Goal: Transaction & Acquisition: Purchase product/service

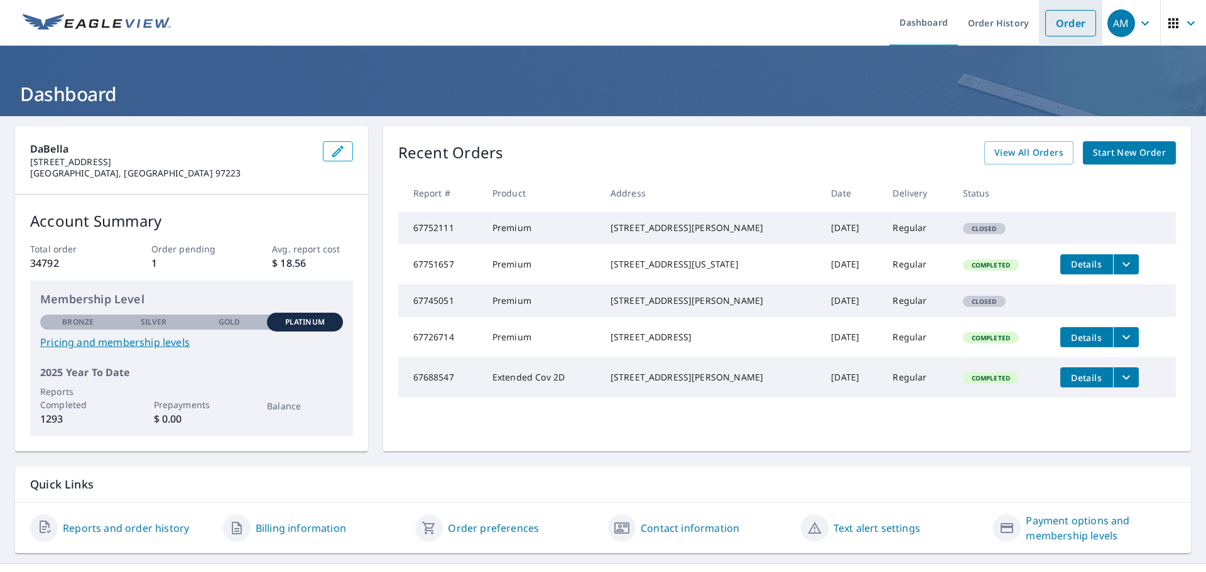
click at [1053, 24] on link "Order" at bounding box center [1071, 23] width 51 height 26
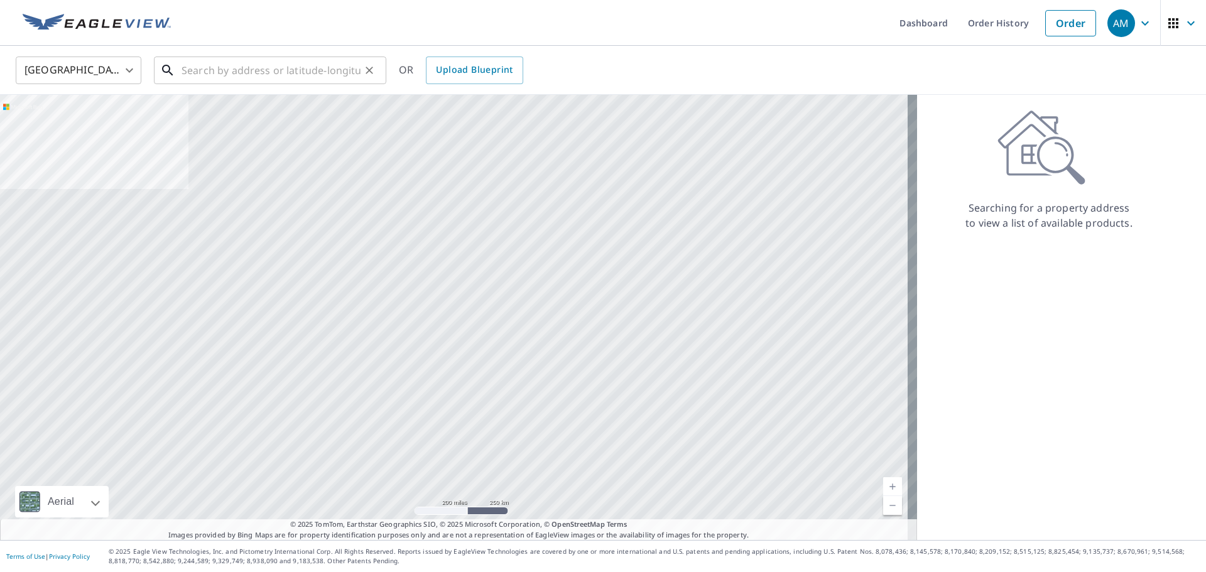
click at [276, 72] on input "text" at bounding box center [271, 70] width 179 height 35
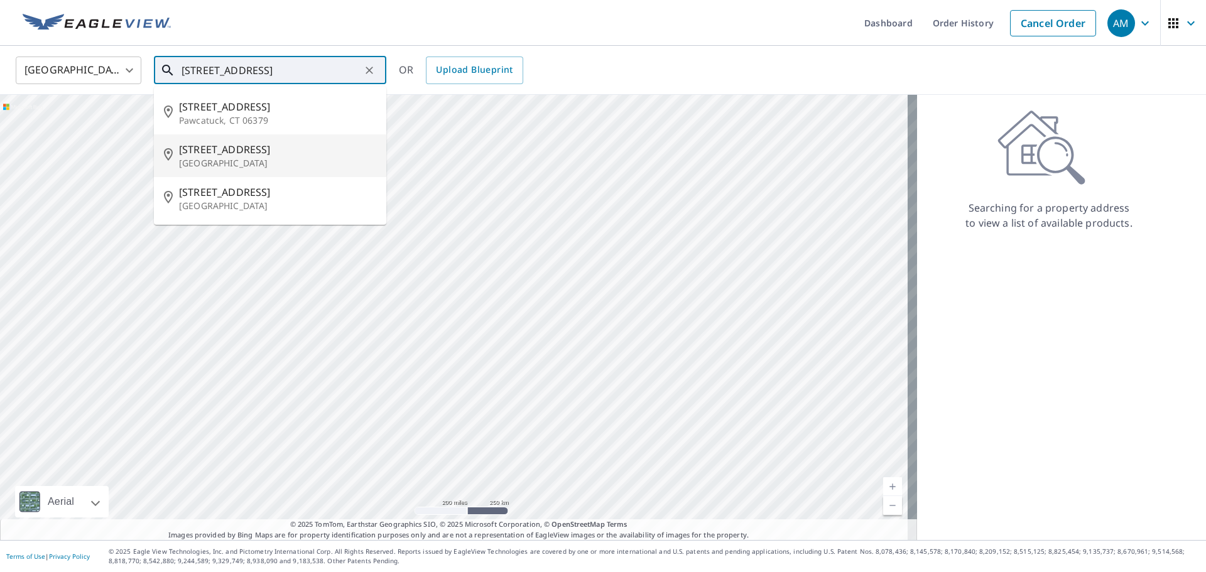
click at [265, 155] on span "[STREET_ADDRESS]" at bounding box center [277, 149] width 197 height 15
type input "[STREET_ADDRESS]"
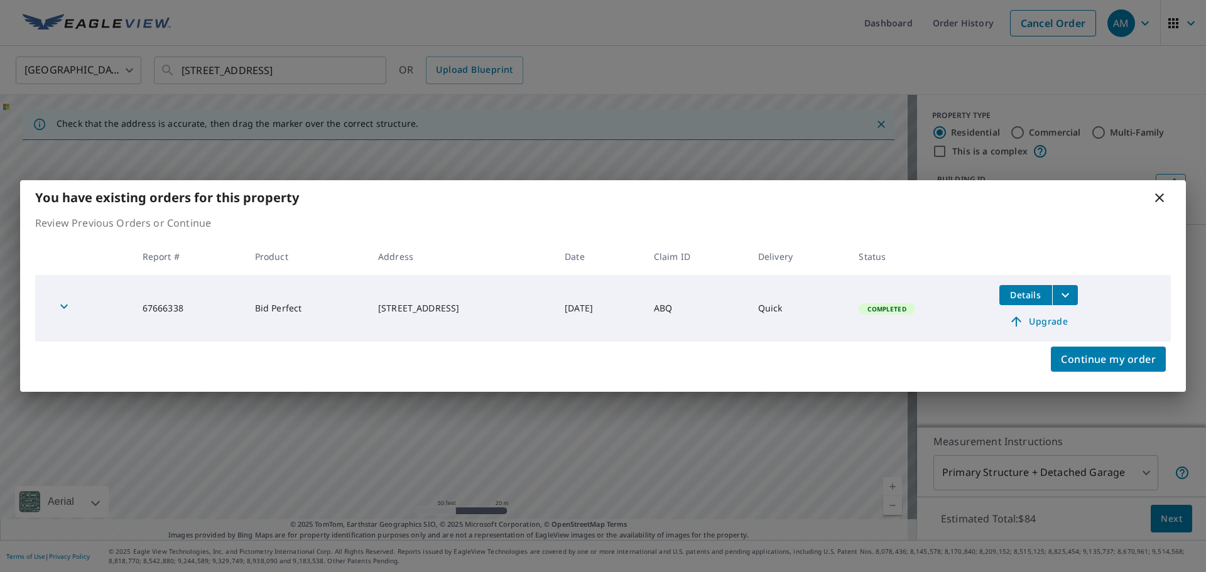
click at [1154, 195] on icon at bounding box center [1159, 197] width 15 height 15
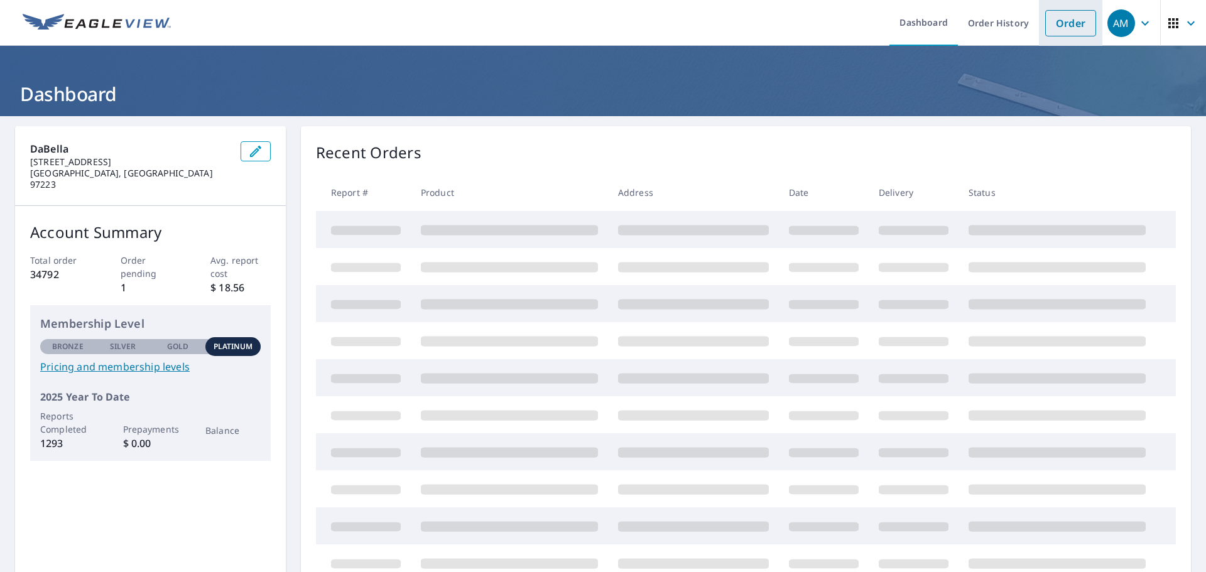
click at [1078, 23] on link "Order" at bounding box center [1071, 23] width 51 height 26
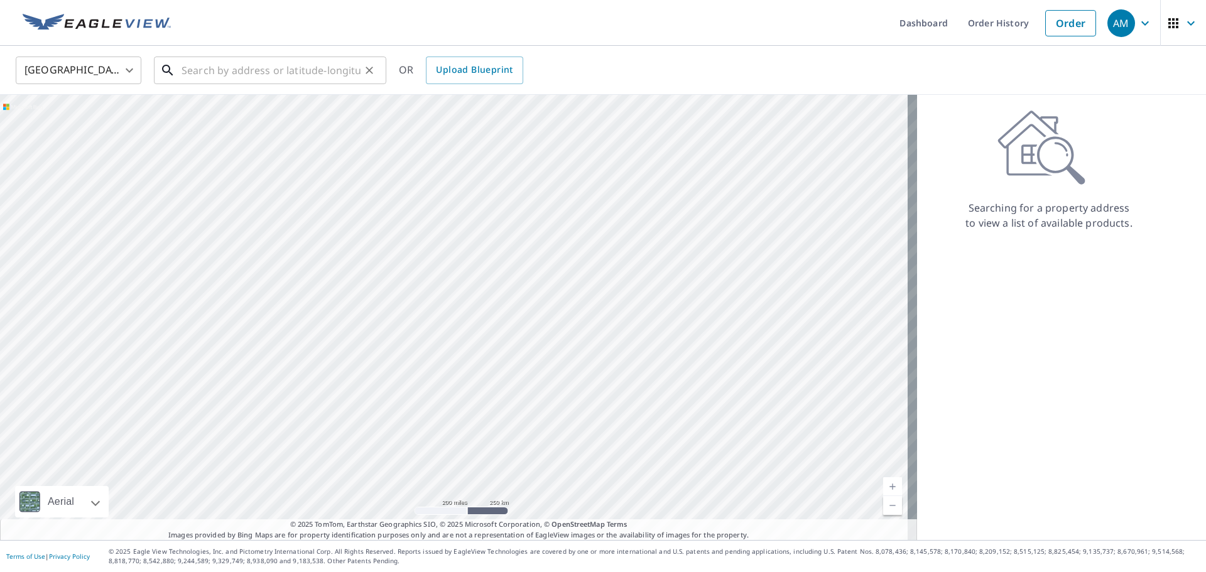
click at [281, 76] on input "text" at bounding box center [271, 70] width 179 height 35
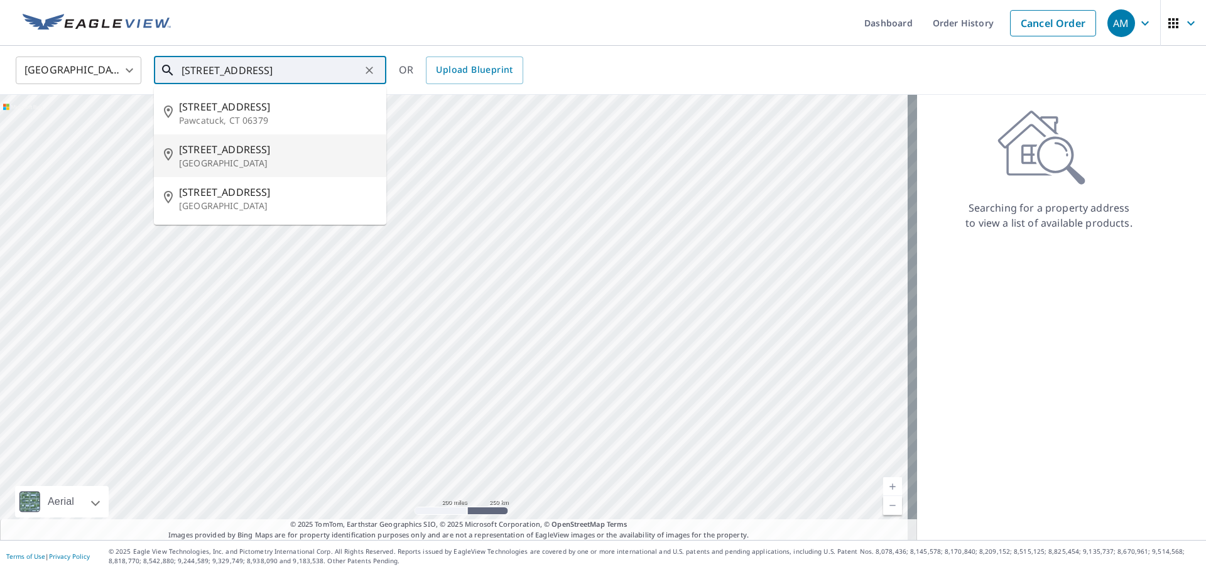
click at [258, 155] on span "[STREET_ADDRESS]" at bounding box center [277, 149] width 197 height 15
type input "[STREET_ADDRESS]"
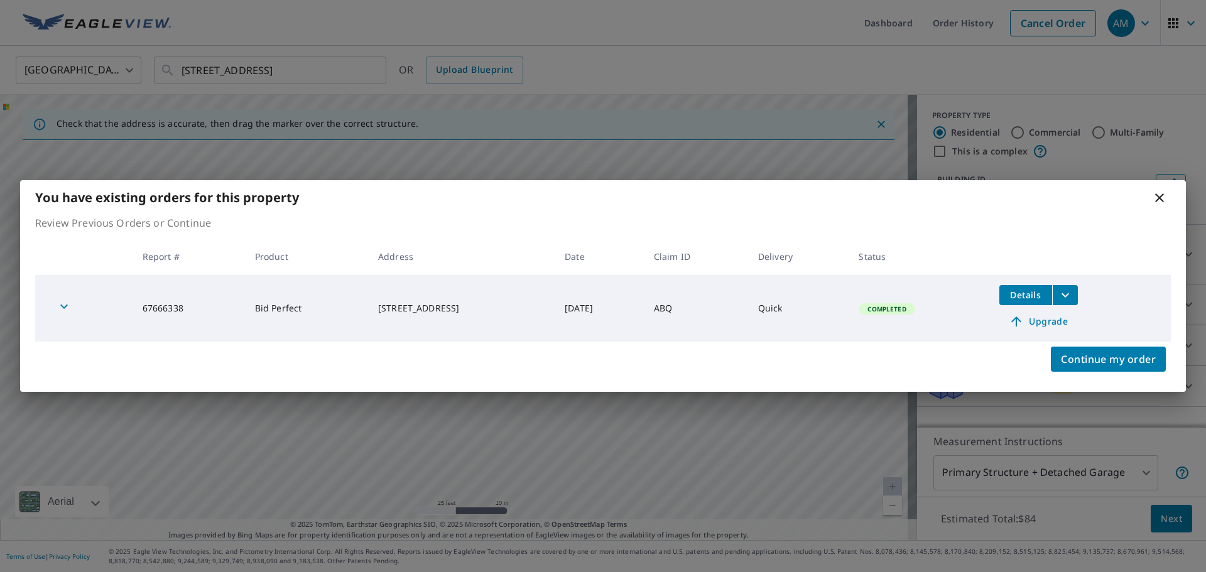
click at [1069, 296] on icon "filesDropdownBtn-67666338" at bounding box center [1066, 295] width 8 height 4
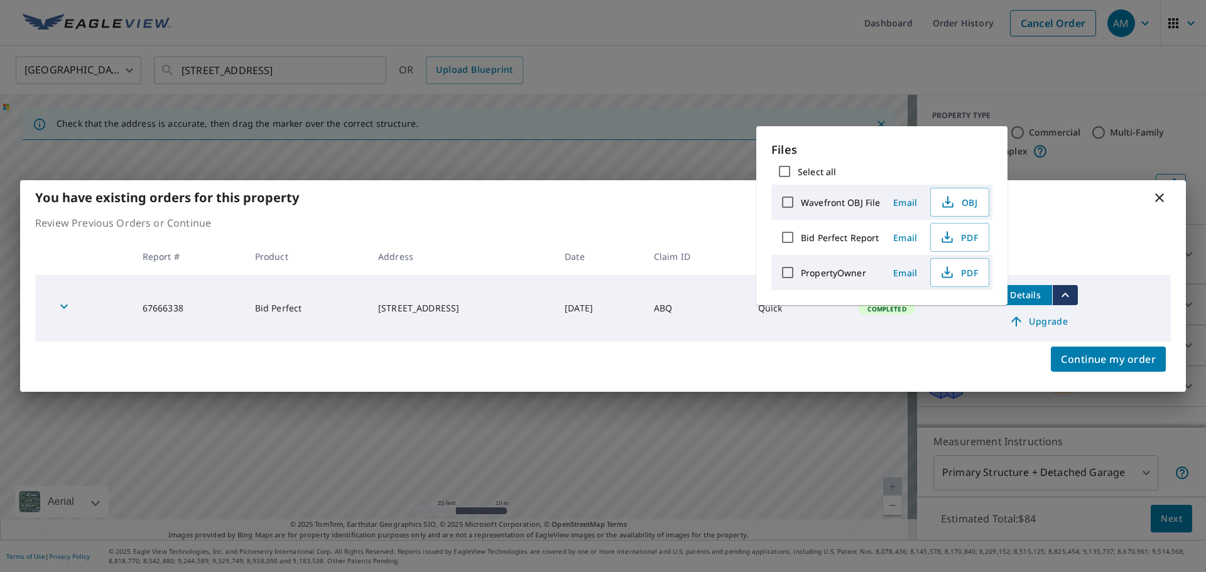
click at [1083, 242] on th at bounding box center [1081, 256] width 182 height 37
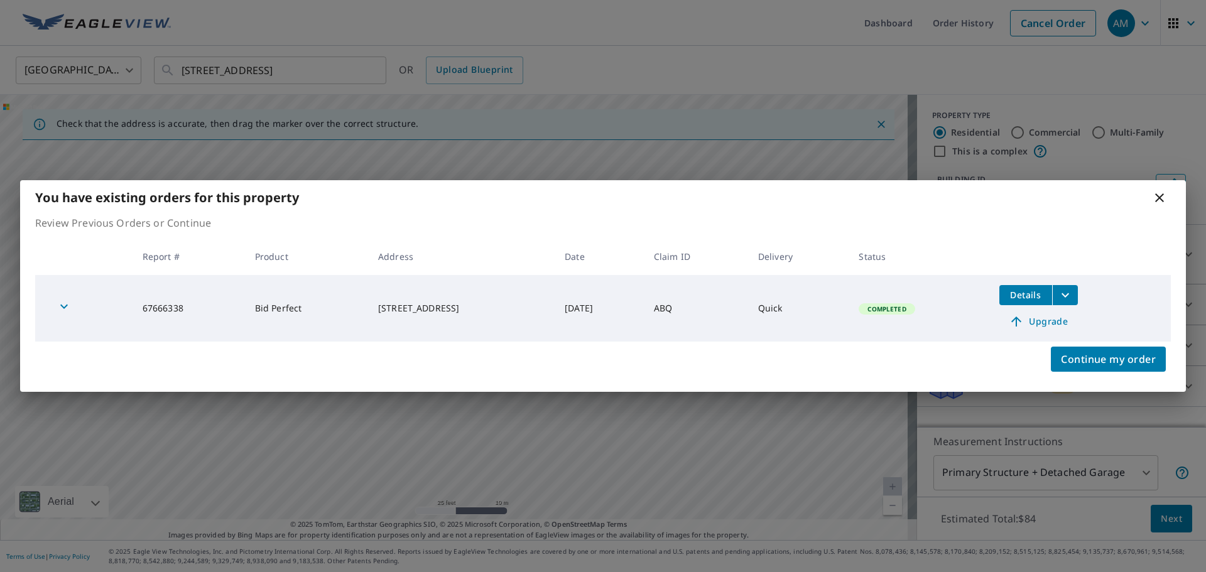
click at [1047, 324] on span "Upgrade" at bounding box center [1038, 321] width 63 height 15
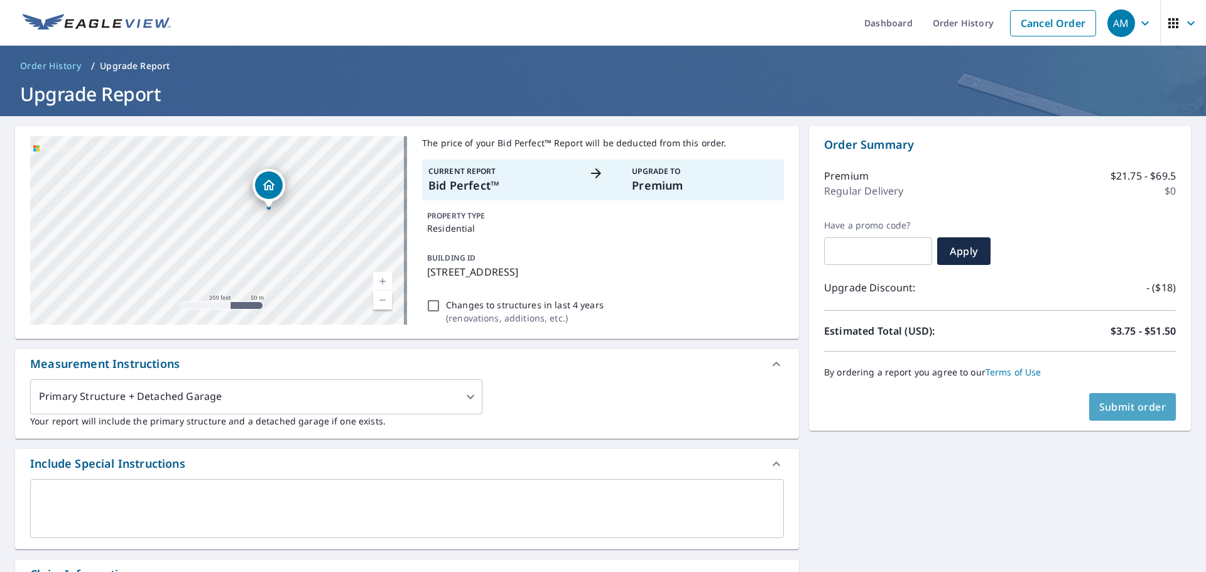
click at [1114, 408] on span "Submit order" at bounding box center [1133, 407] width 67 height 14
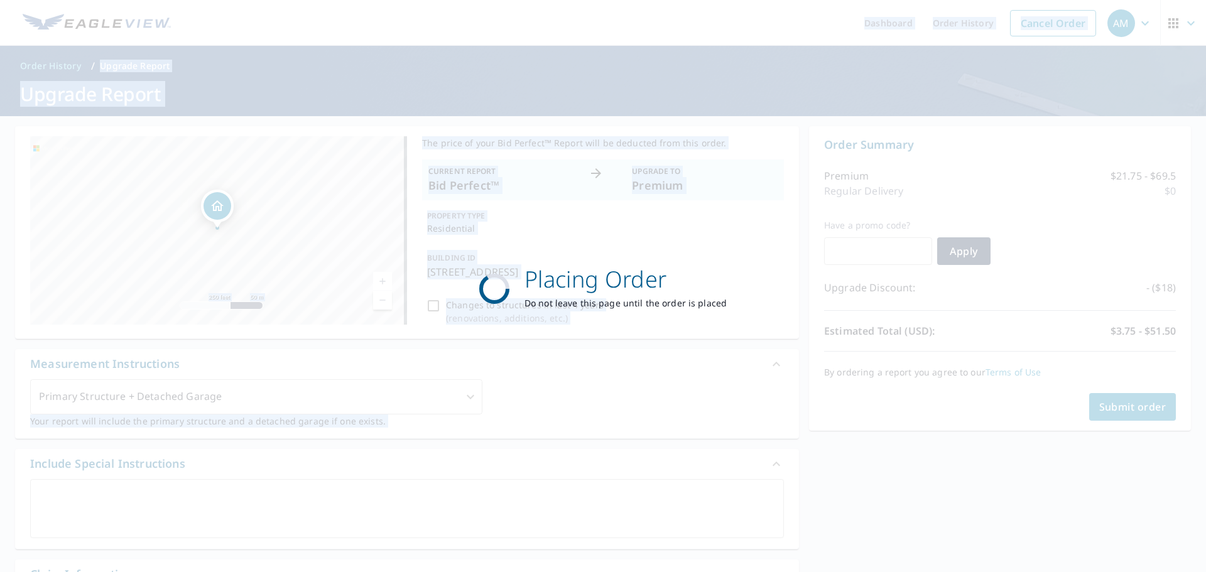
drag, startPoint x: 421, startPoint y: 346, endPoint x: -77, endPoint y: -76, distance: 652.7
click at [0, 0] on html "AM AM Dashboard Order History Cancel Order AM Order History / Upgrade Report Up…" at bounding box center [603, 286] width 1206 height 572
checkbox input "true"
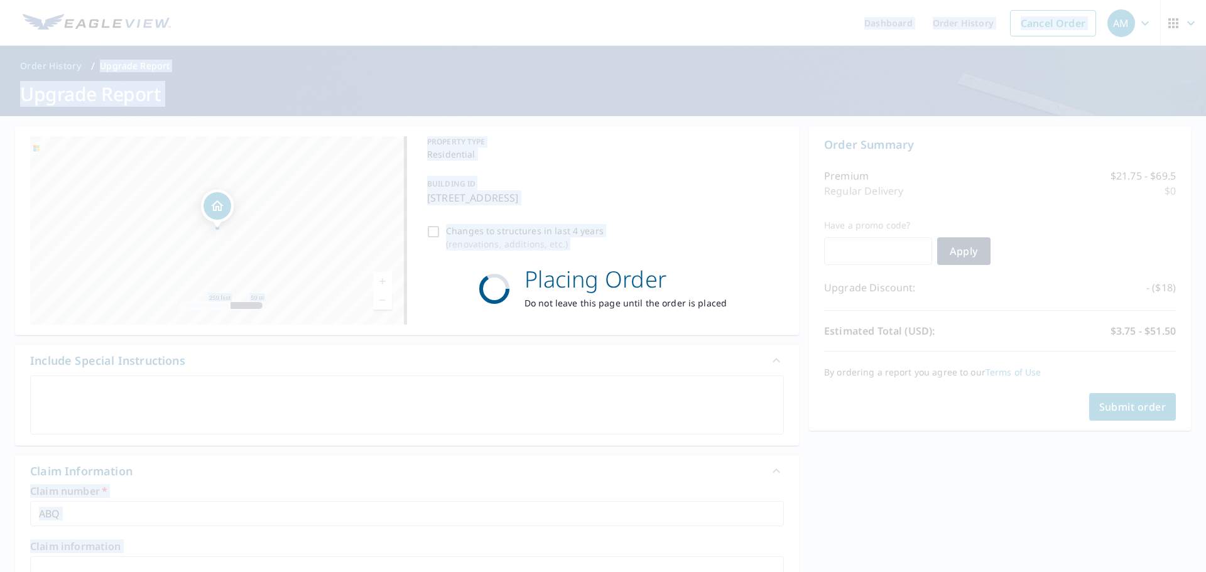
click at [358, 141] on div "Placing Order Do not leave this page until the order is placed" at bounding box center [603, 286] width 1206 height 572
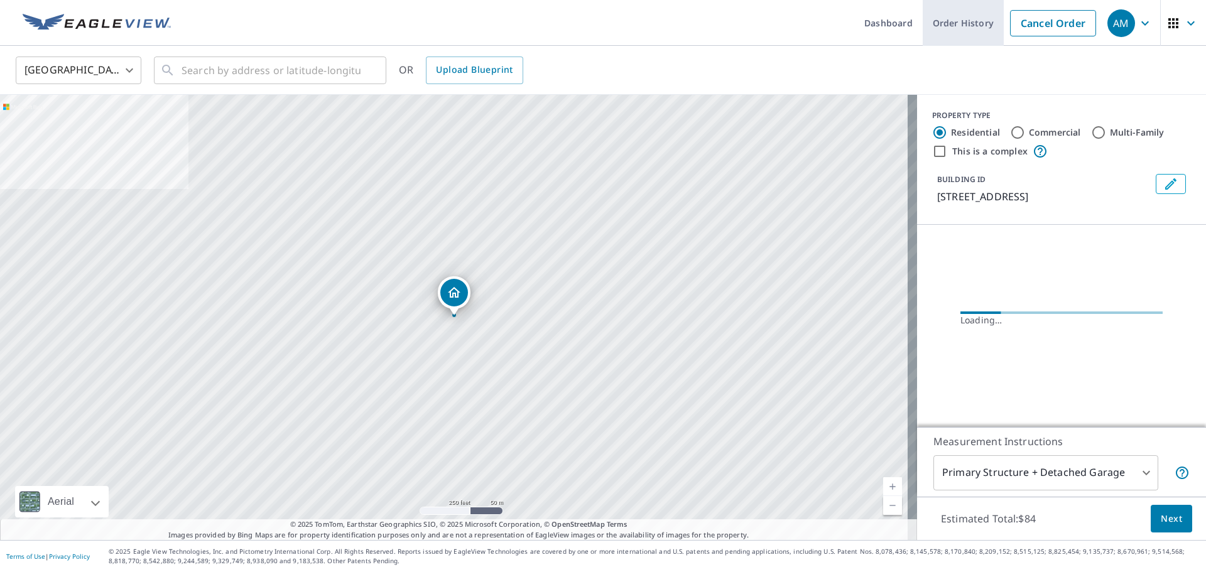
click at [939, 21] on link "Order History" at bounding box center [963, 23] width 81 height 46
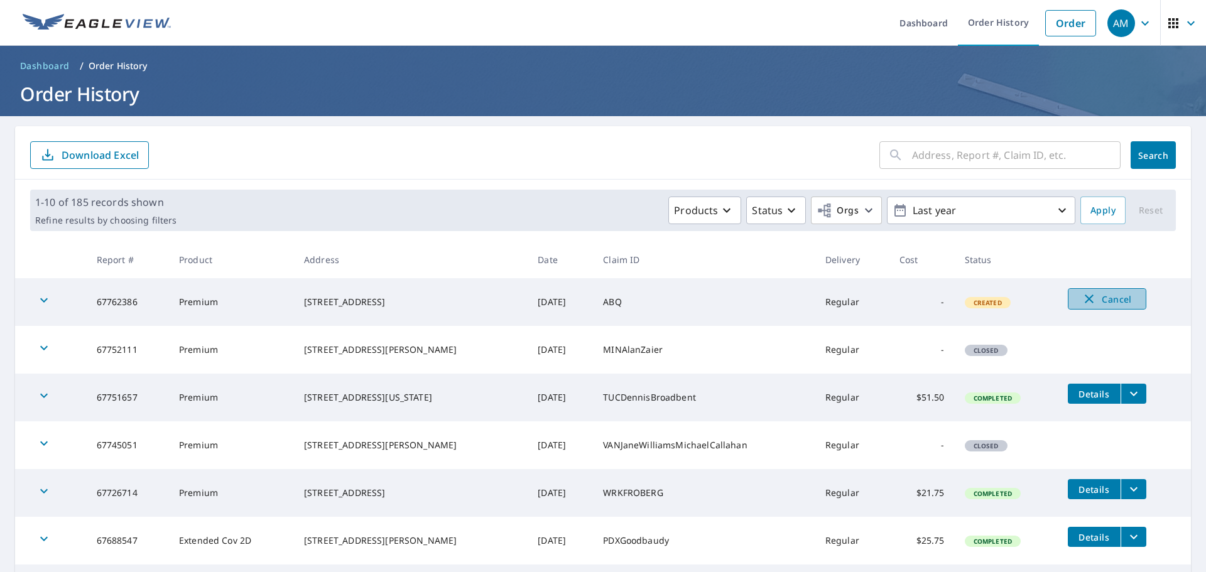
click at [1093, 297] on span "Cancel" at bounding box center [1107, 299] width 52 height 15
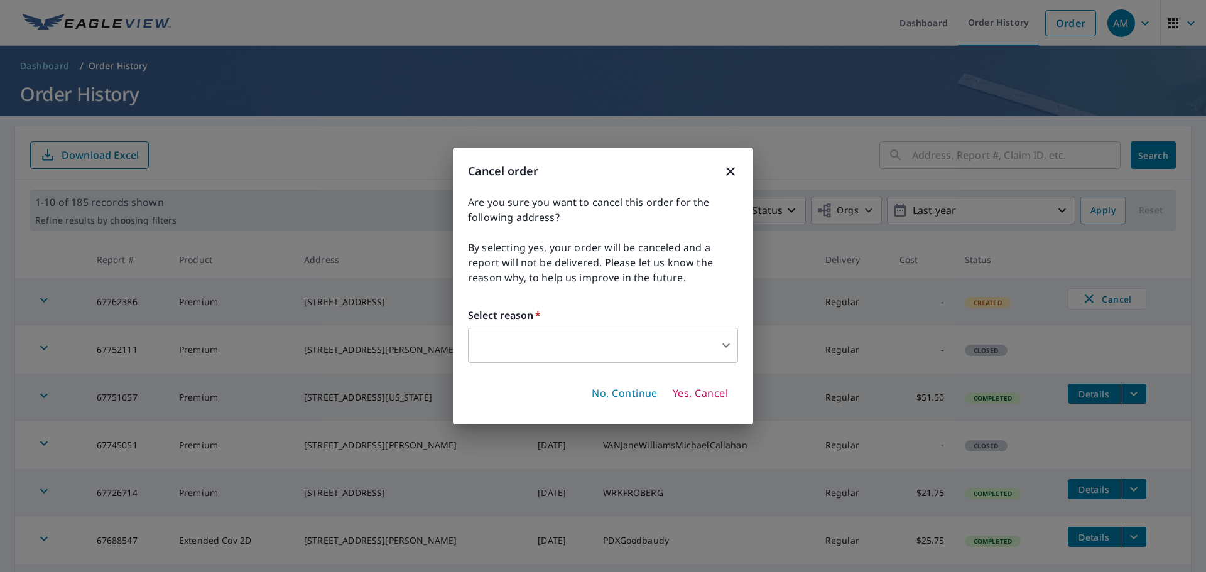
click at [684, 393] on span "Yes, Cancel" at bounding box center [700, 394] width 55 height 14
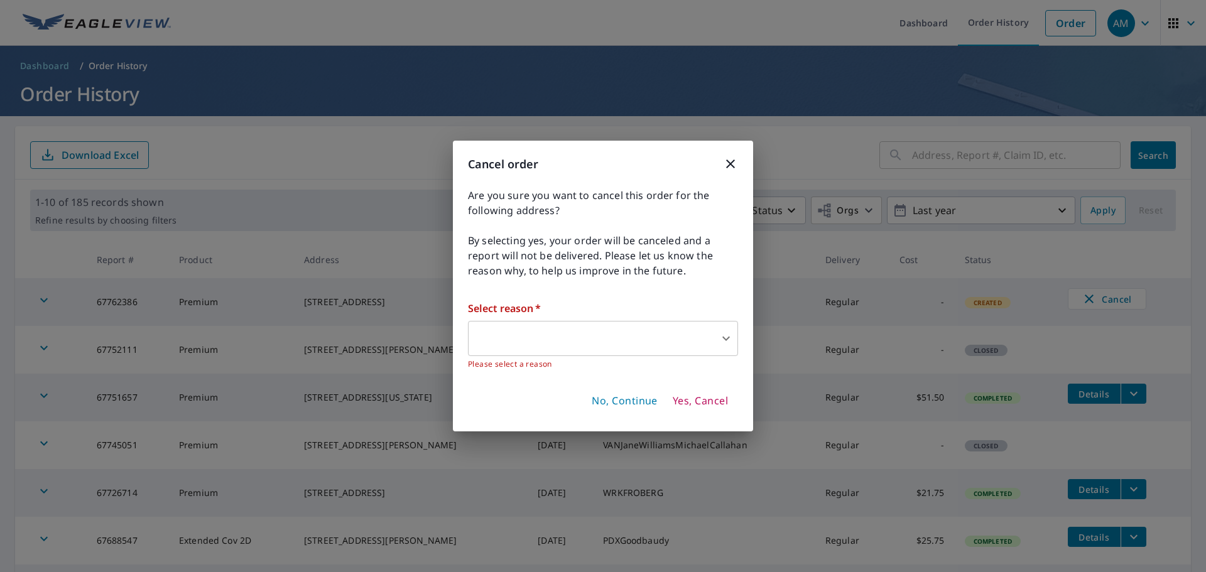
click at [636, 349] on body "AM AM Dashboard Order History Order AM Dashboard / Order History Order History …" at bounding box center [603, 286] width 1206 height 572
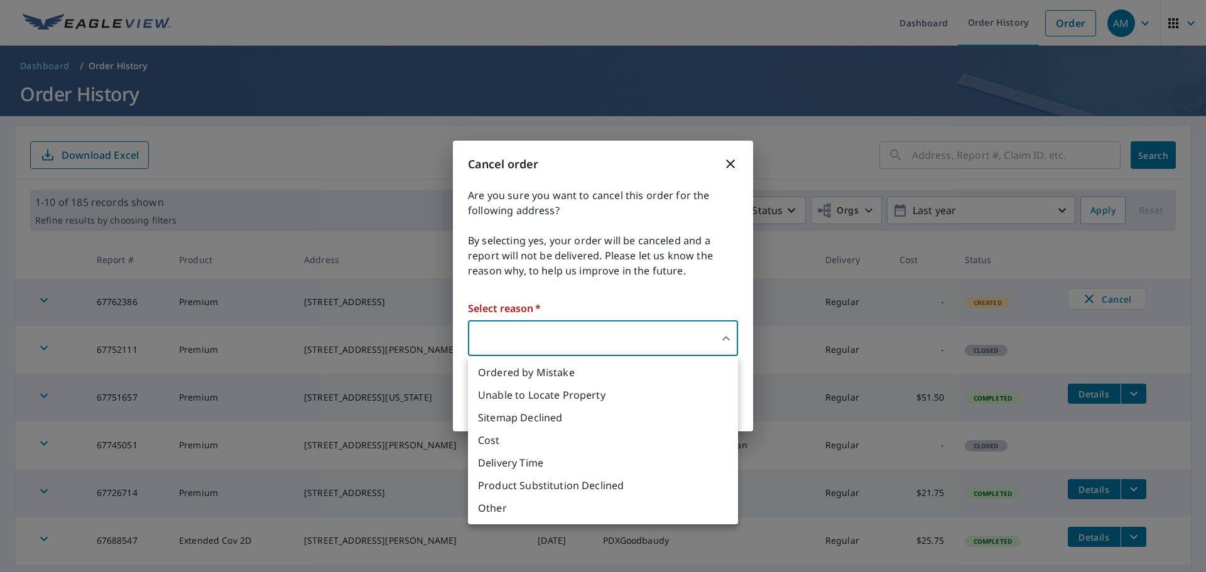
click at [516, 510] on li "Other" at bounding box center [603, 508] width 270 height 23
type input "36"
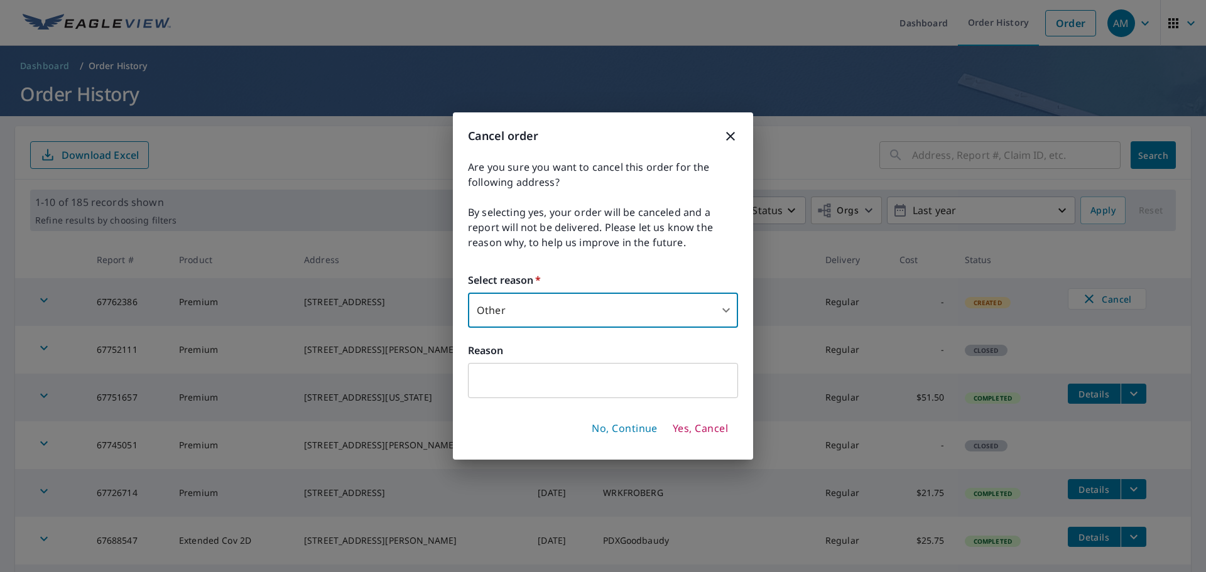
click at [527, 378] on input "text" at bounding box center [603, 380] width 270 height 35
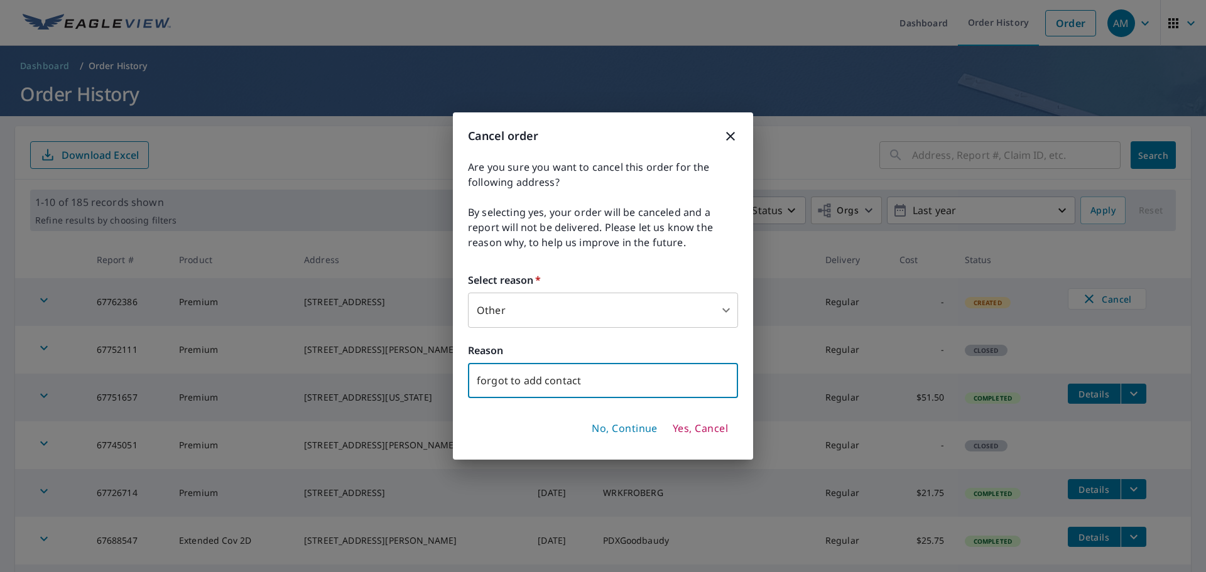
type input "forgot to add contact"
click at [701, 431] on span "Yes, Cancel" at bounding box center [700, 429] width 55 height 14
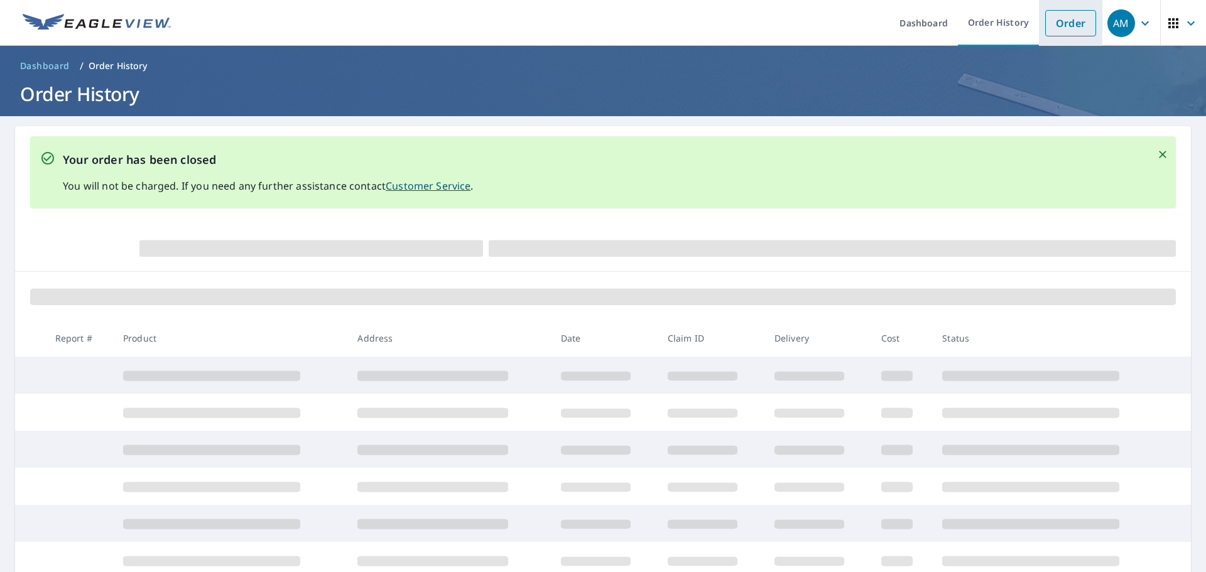
click at [1046, 31] on link "Order" at bounding box center [1071, 23] width 51 height 26
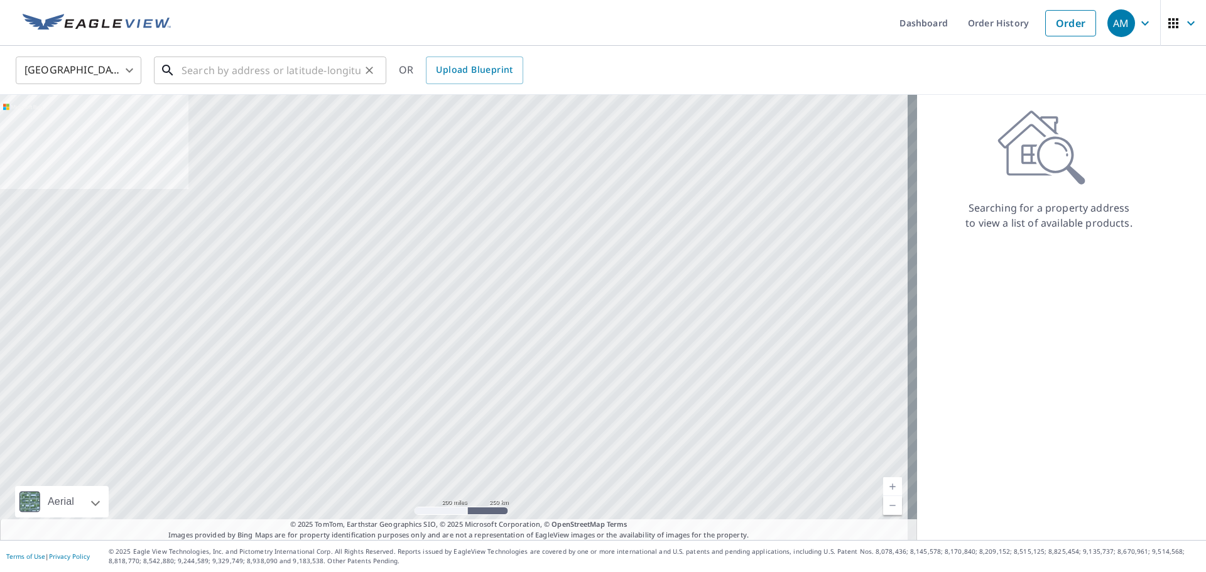
drag, startPoint x: 233, startPoint y: 63, endPoint x: 255, endPoint y: 63, distance: 22.0
click at [236, 63] on input "text" at bounding box center [271, 70] width 179 height 35
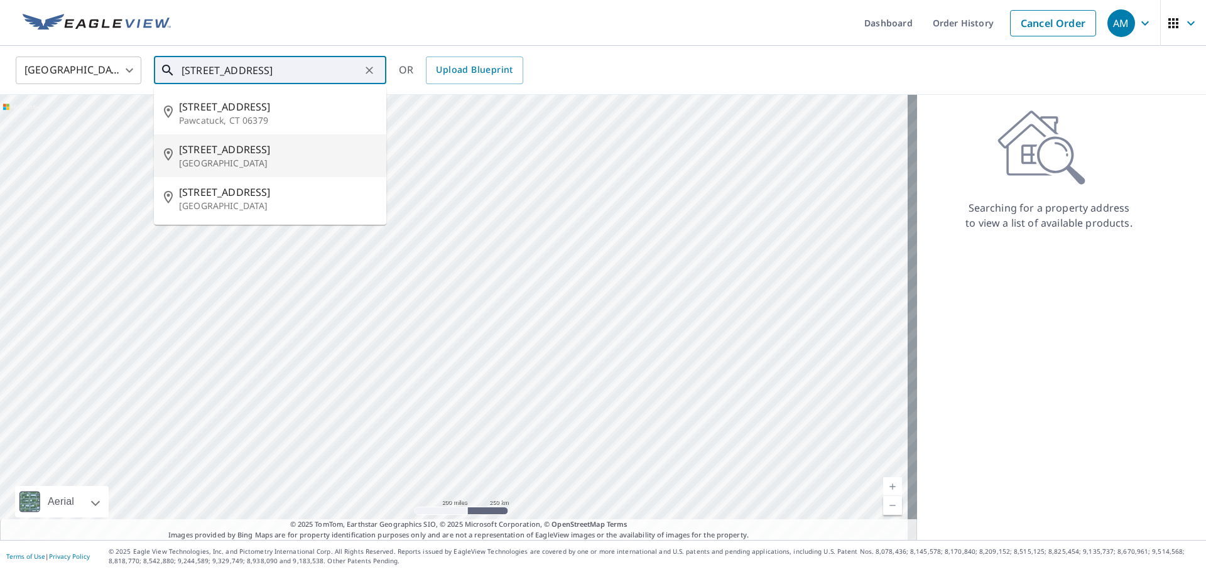
click at [263, 171] on li "[STREET_ADDRESS]" at bounding box center [270, 155] width 232 height 43
type input "[STREET_ADDRESS]"
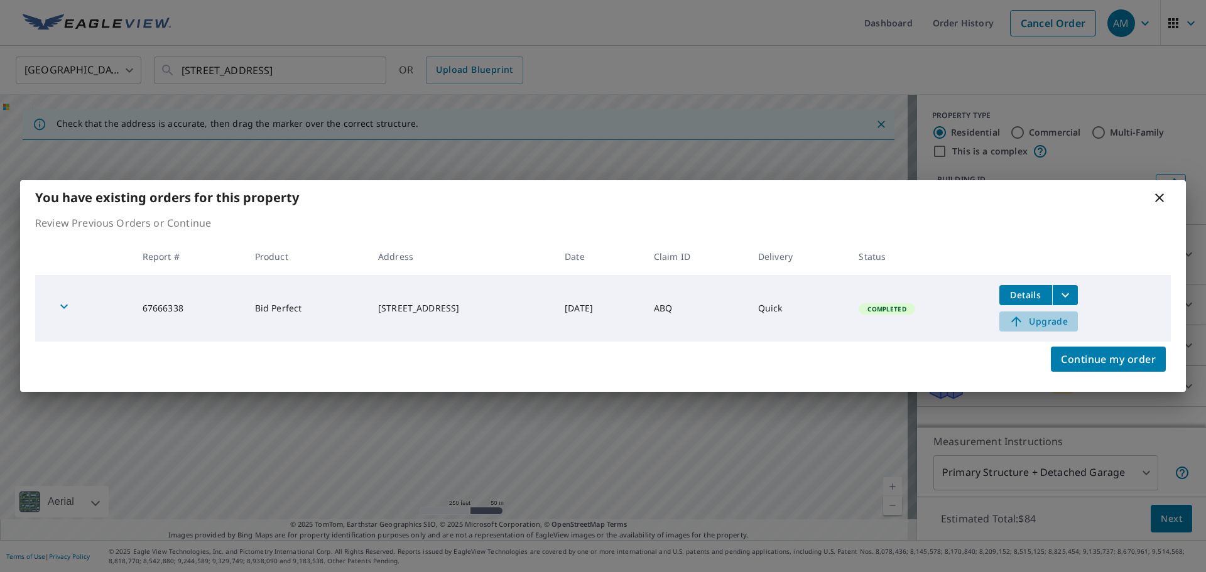
click at [1059, 320] on span "Upgrade" at bounding box center [1038, 321] width 63 height 15
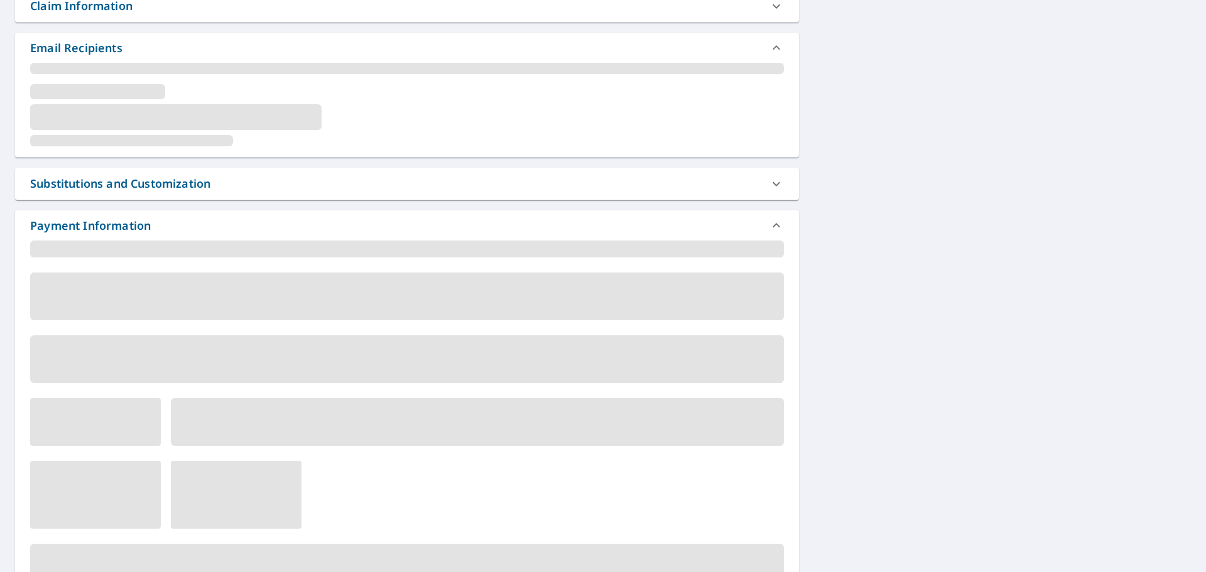
scroll to position [368, 0]
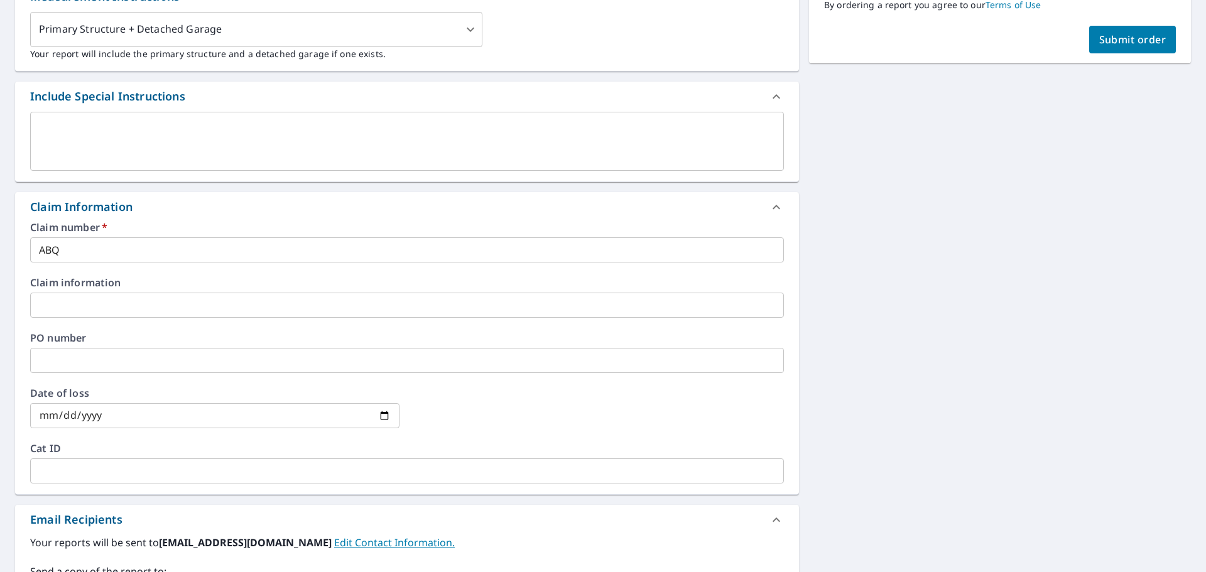
click at [102, 248] on input "ABQ" at bounding box center [407, 250] width 754 height 25
click at [77, 240] on input "ABQ" at bounding box center [407, 250] width 754 height 25
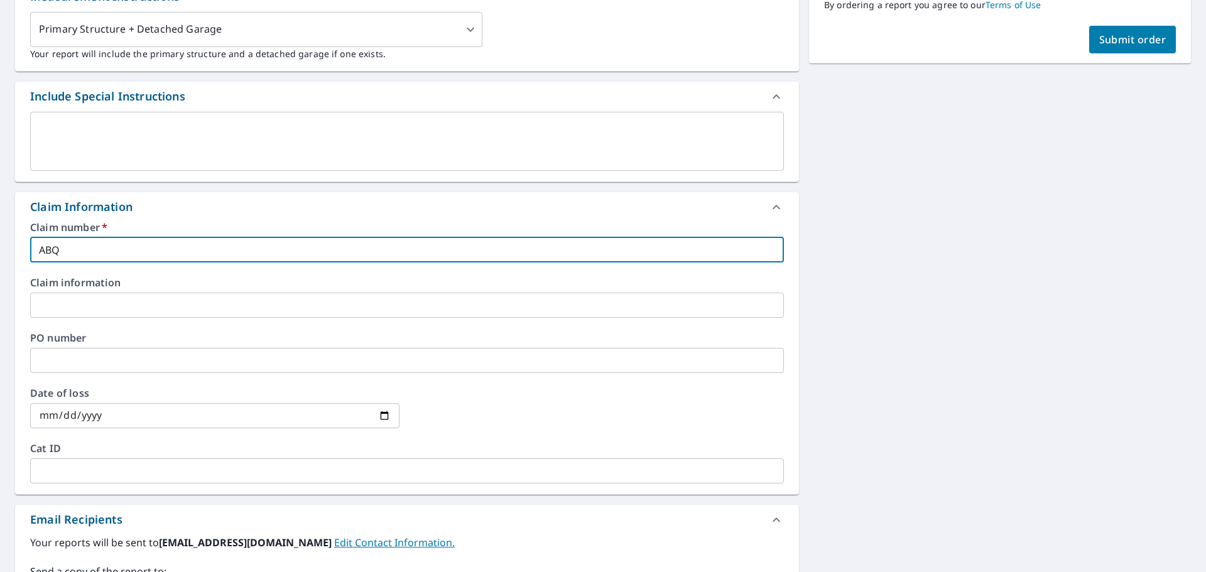
type input "ABQS"
checkbox input "true"
type input "ABQSc"
checkbox input "true"
type input "ABQSch"
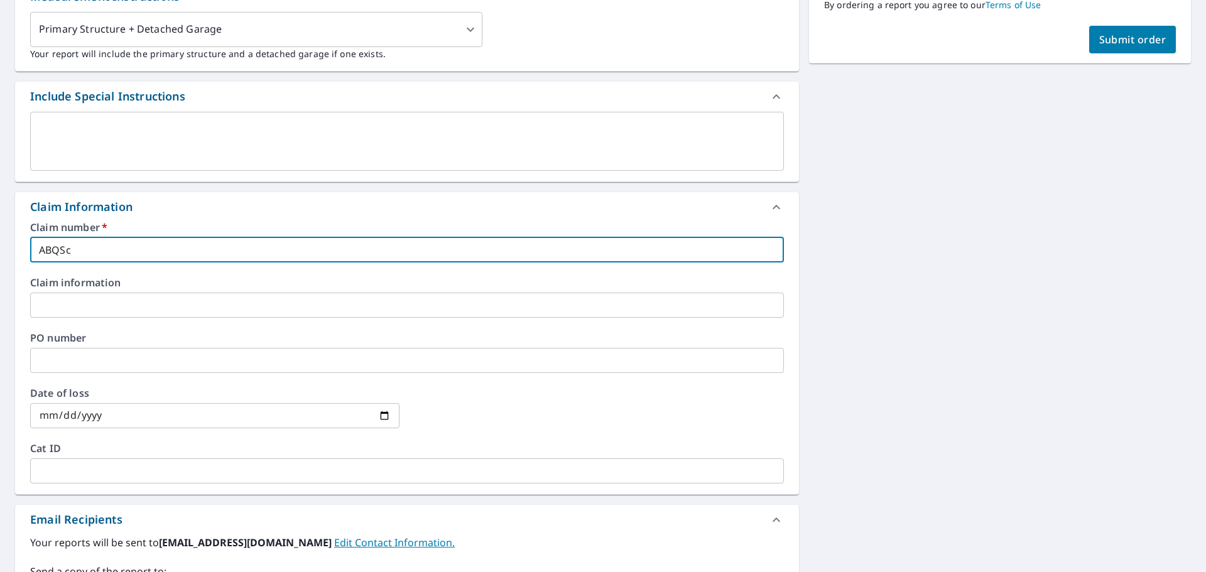
checkbox input "true"
type input "ABQSchu"
checkbox input "true"
type input "ABQSchum"
checkbox input "true"
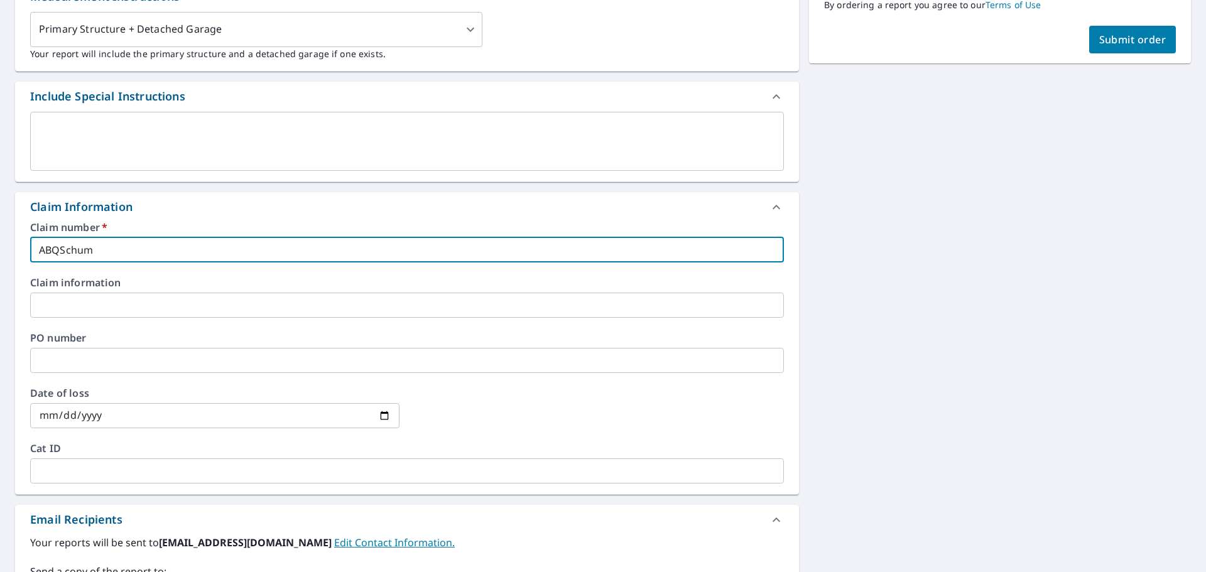
type input "ABQSchu"
checkbox input "true"
type input "ABQSchun"
checkbox input "true"
type input "ABQSchune"
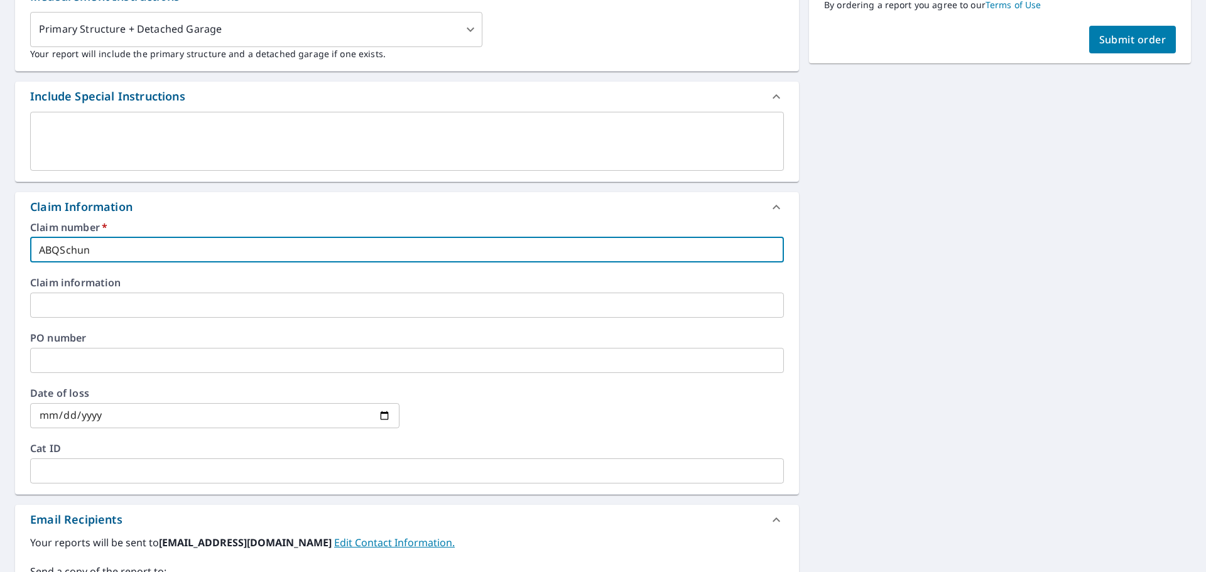
checkbox input "true"
type input "ABQSchunem"
checkbox input "true"
type input "ABQSchunema"
checkbox input "true"
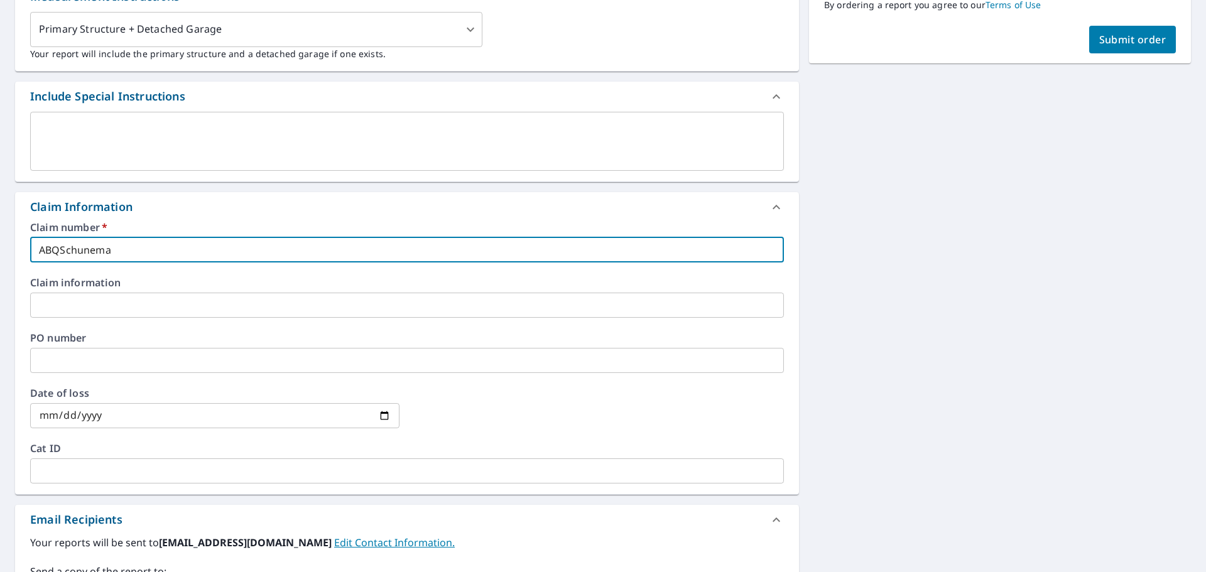
type input "ABQSchuneman"
checkbox input "true"
type input "ABQSchunemann"
checkbox input "true"
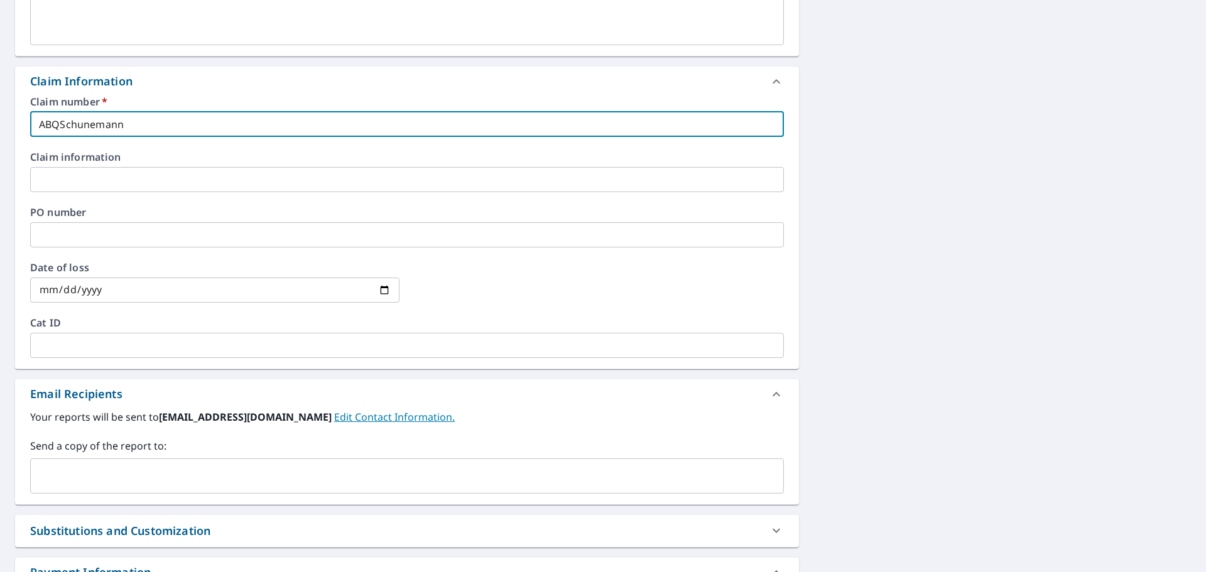
scroll to position [587, 0]
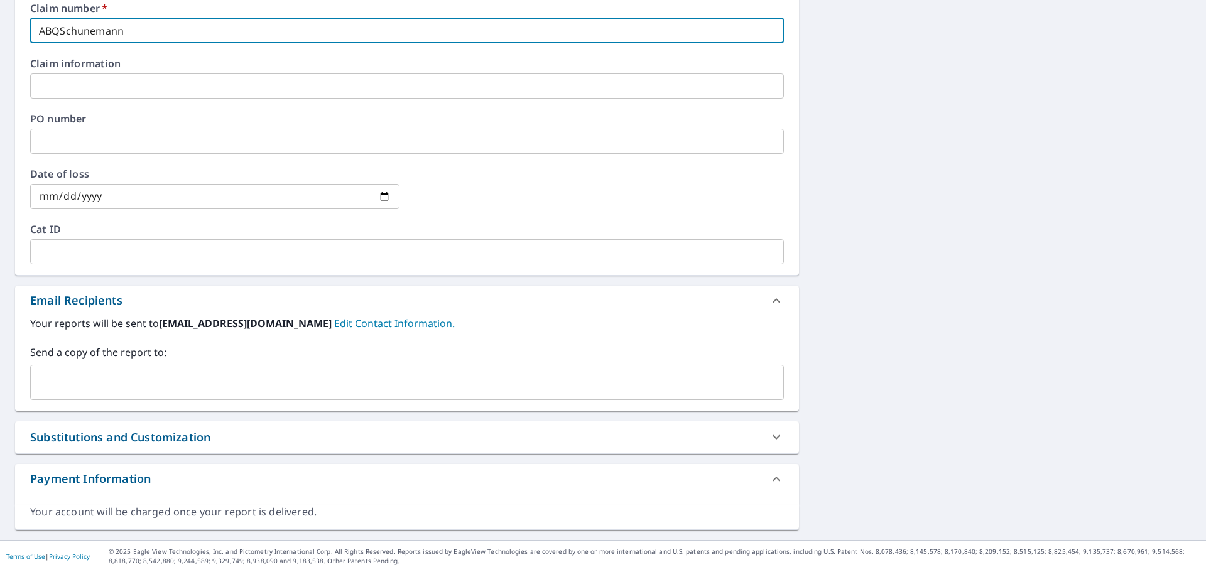
type input "ABQSchunemann"
click at [119, 376] on input "text" at bounding box center [398, 383] width 724 height 24
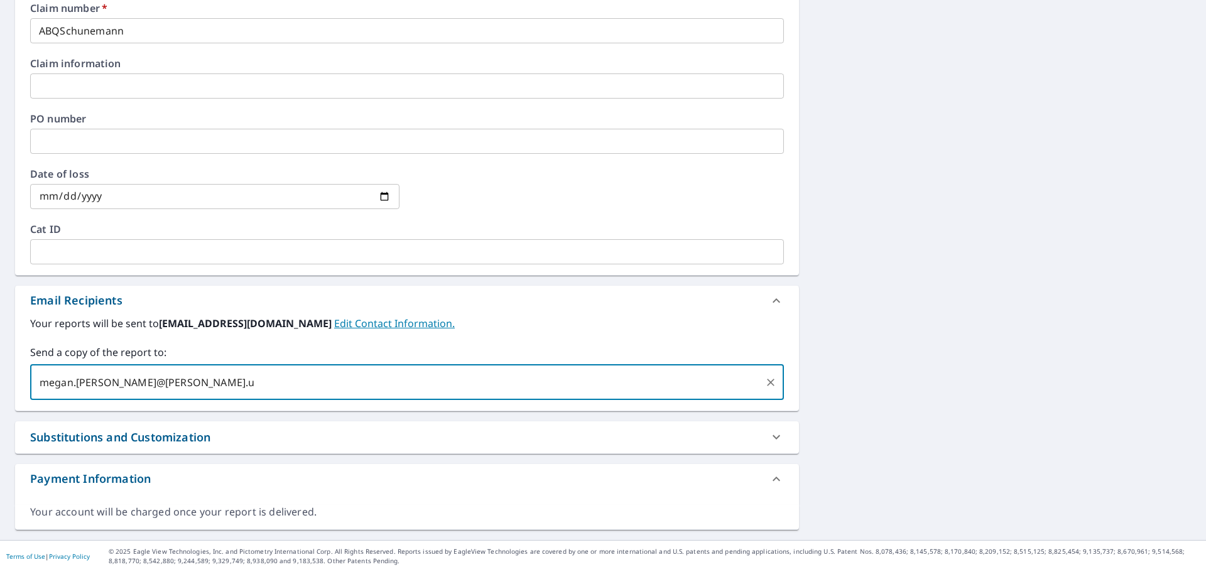
type input "[EMAIL_ADDRESS][PERSON_NAME][PERSON_NAME][DOMAIN_NAME]"
checkbox input "true"
type input "[EMAIL_ADDRESS][DOMAIN_NAME]"
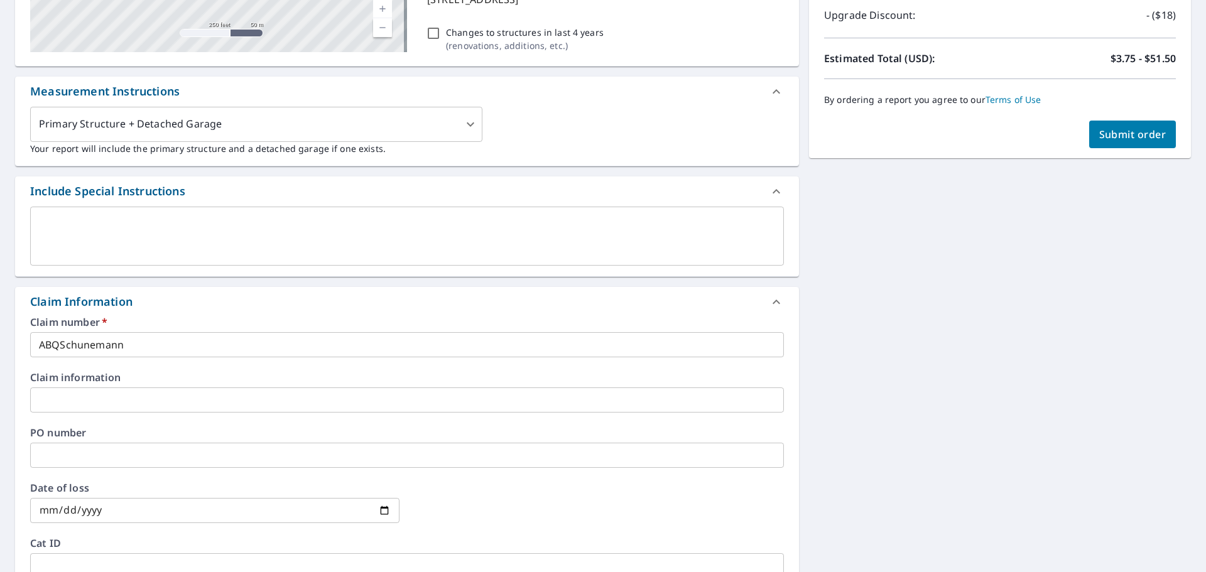
scroll to position [0, 0]
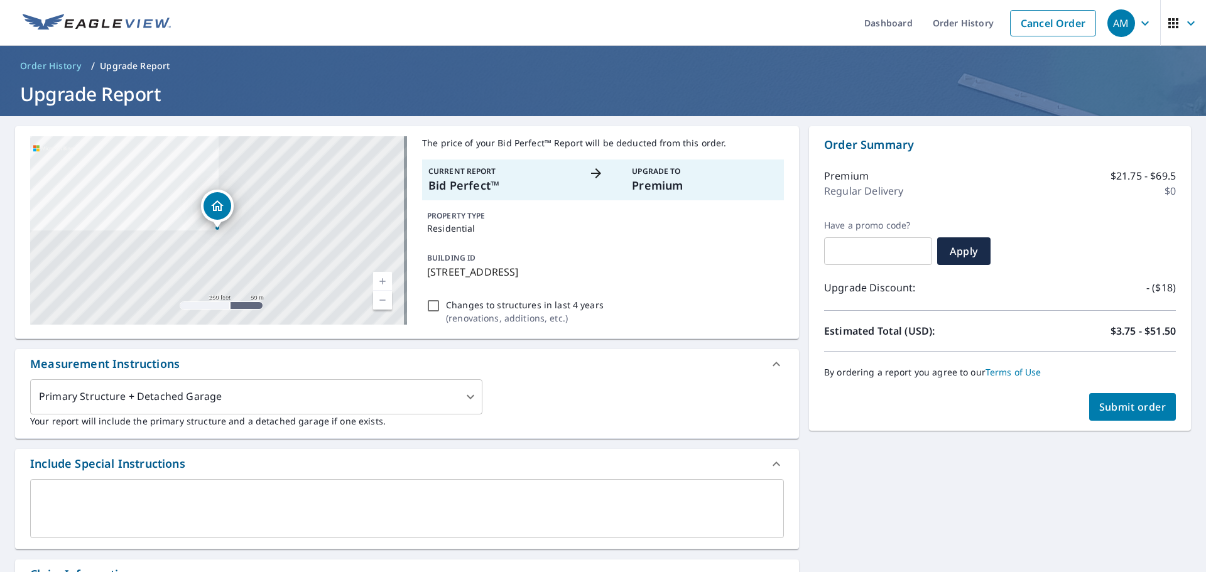
click at [1118, 410] on span "Submit order" at bounding box center [1133, 407] width 67 height 14
checkbox input "true"
